Goal: Complete application form

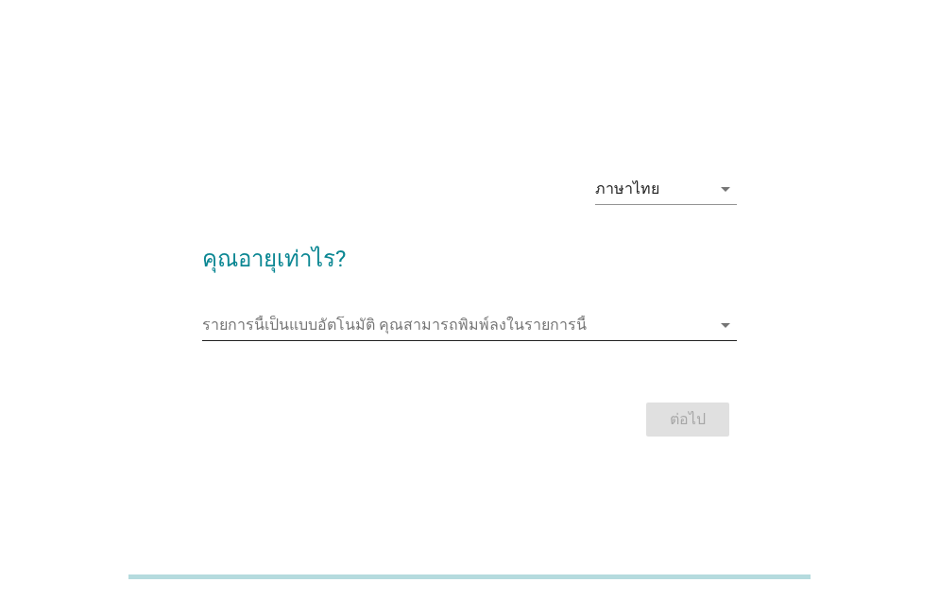
click at [348, 316] on input "รายการนี้เป็นแบบอัตโนมัติ คุณสามารถพิมพ์ลงในรายการนี้" at bounding box center [456, 325] width 509 height 30
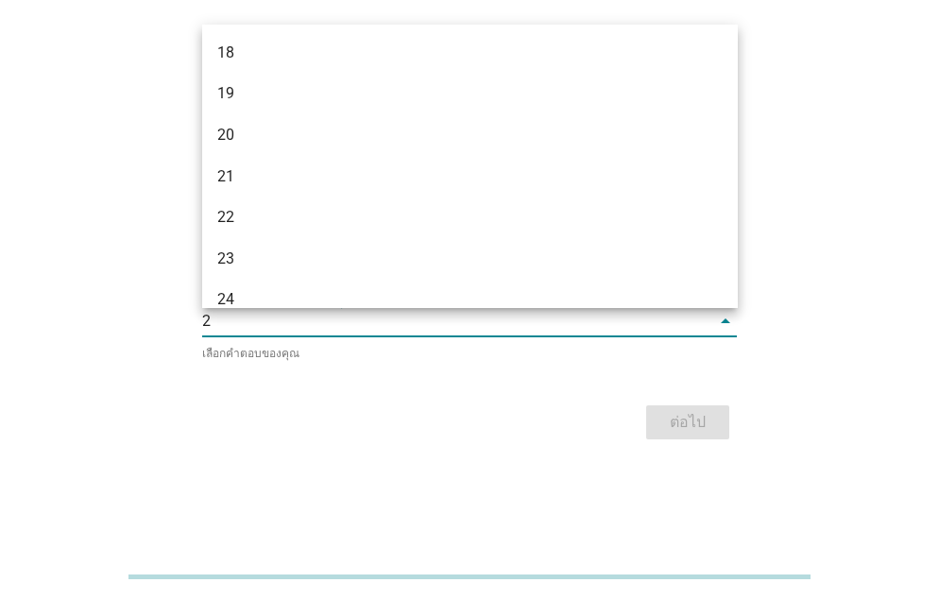
type input "29"
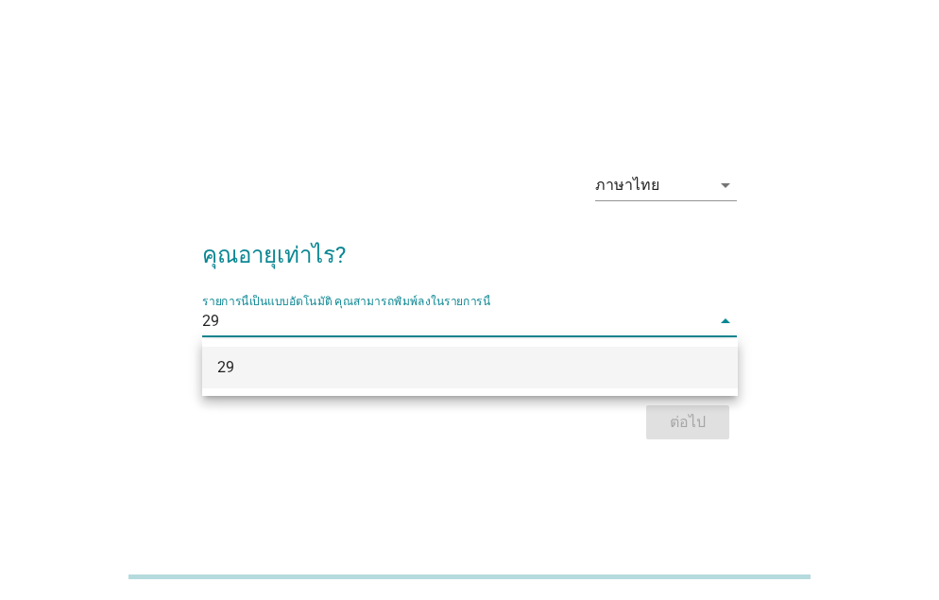
click at [388, 379] on div "29" at bounding box center [470, 368] width 536 height 42
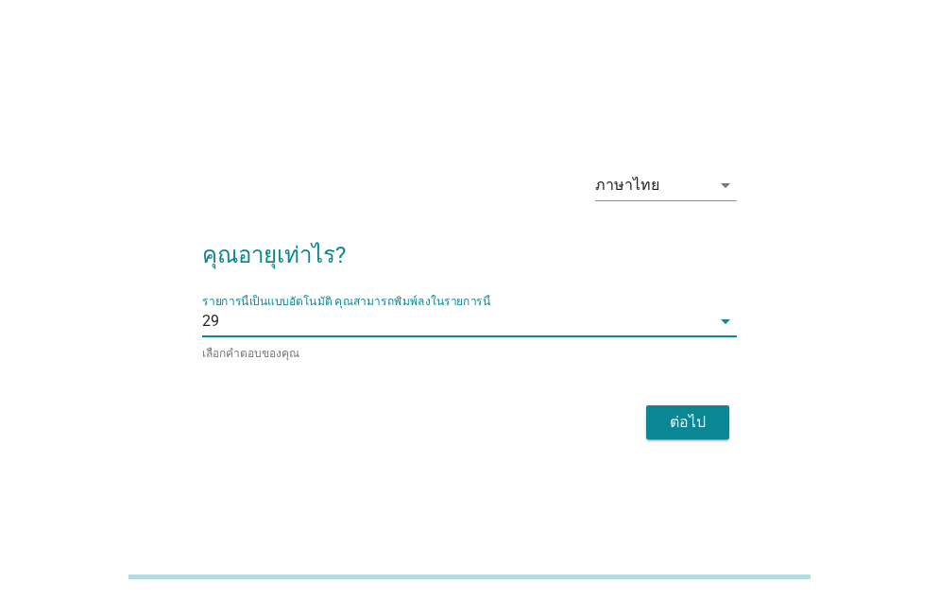
click at [686, 414] on div "ต่อไป" at bounding box center [687, 422] width 53 height 23
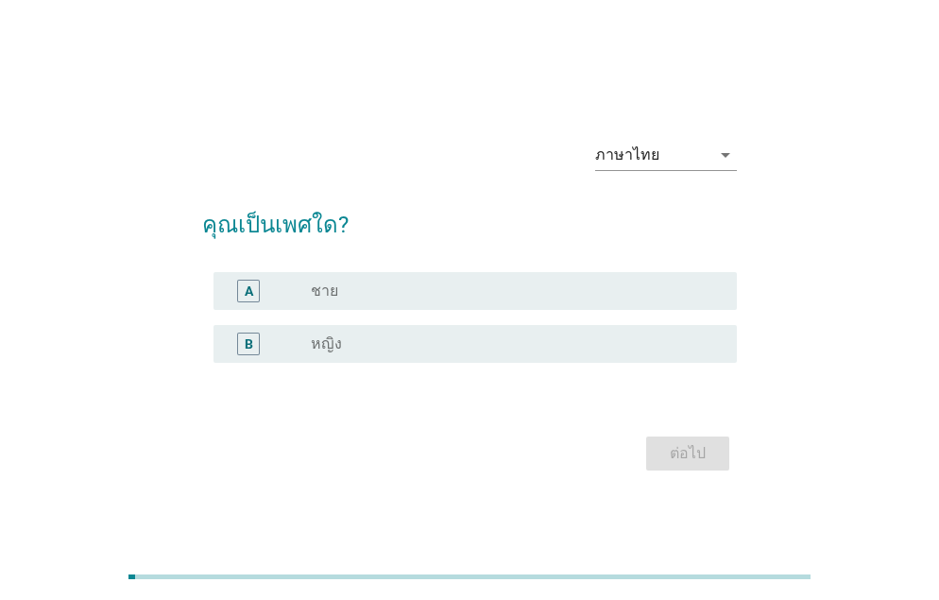
click at [319, 350] on label "หญิง" at bounding box center [326, 343] width 31 height 19
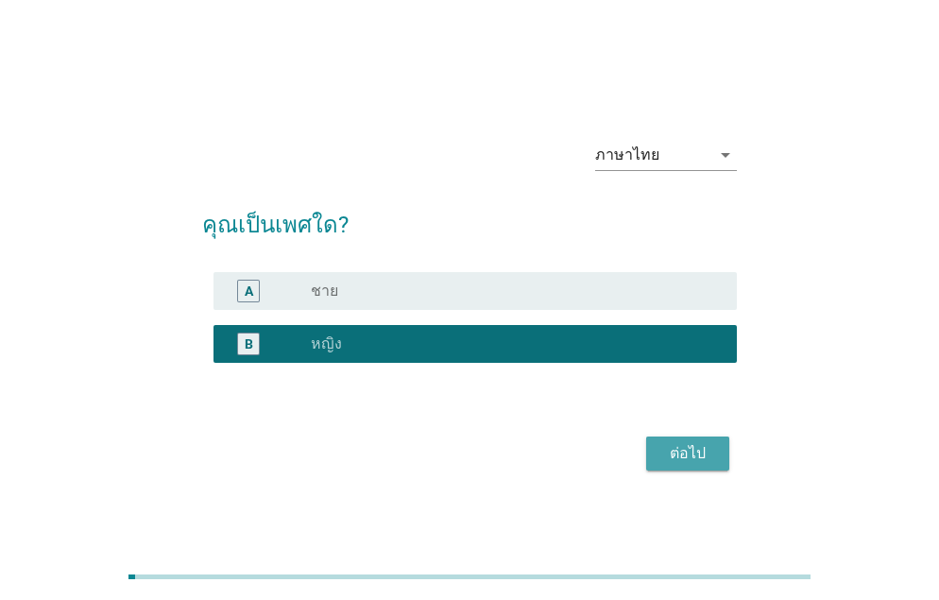
click at [675, 449] on div "ต่อไป" at bounding box center [687, 453] width 53 height 23
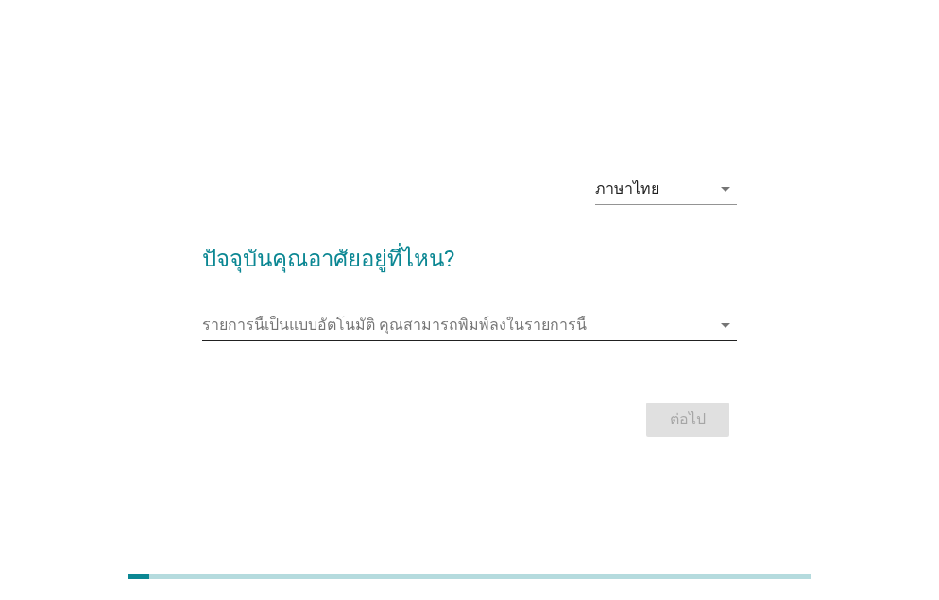
click at [288, 310] on input "รายการนี้เป็นแบบอัตโนมัติ คุณสามารถพิมพ์ลงในรายการนี้" at bounding box center [456, 325] width 509 height 30
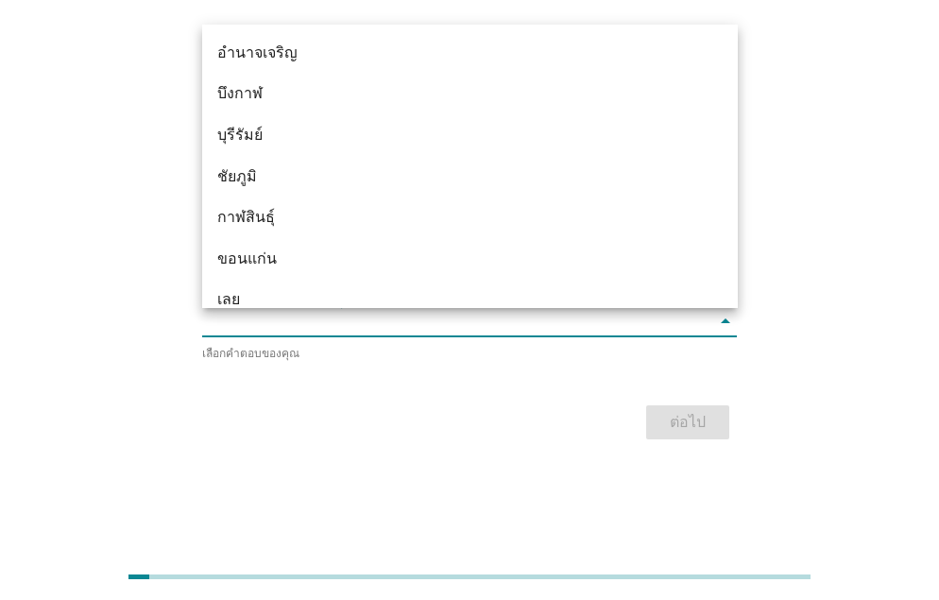
type input "="
type input "ชล"
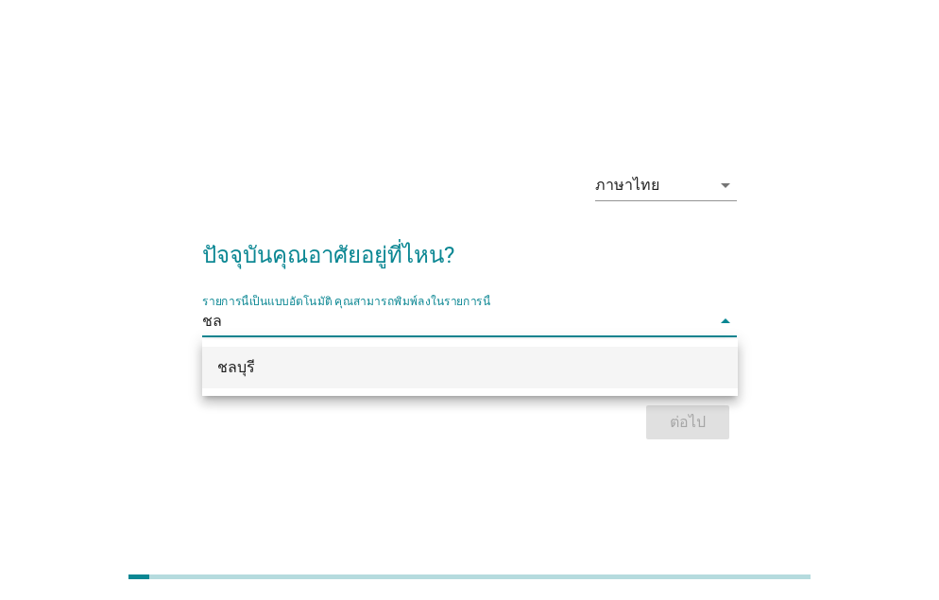
click at [298, 366] on div "ชลบุรี" at bounding box center [448, 367] width 463 height 23
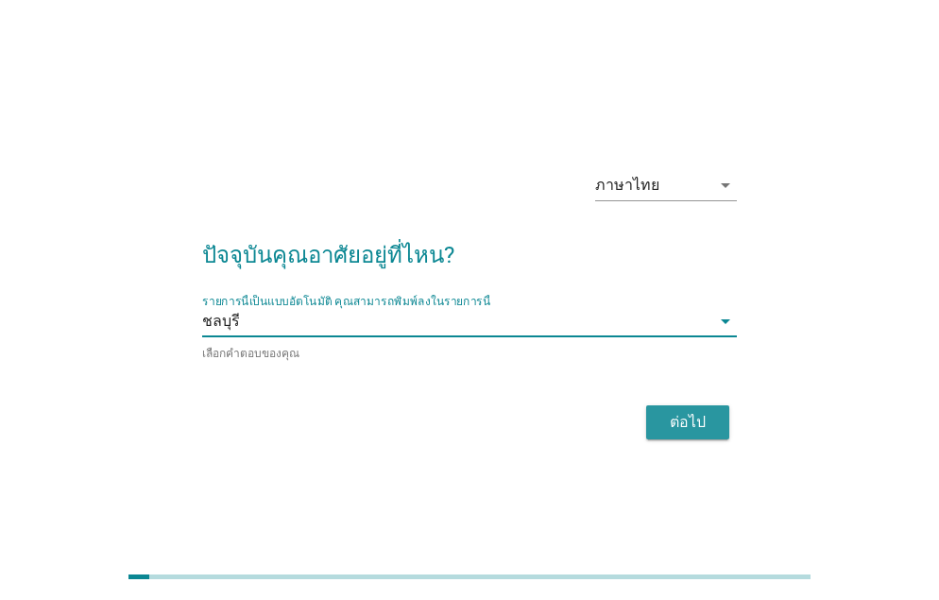
click at [696, 419] on div "ต่อไป" at bounding box center [687, 422] width 53 height 23
